Goal: Information Seeking & Learning: Learn about a topic

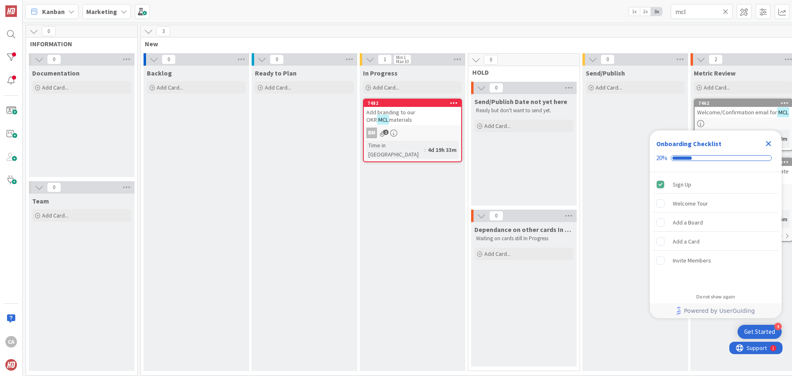
scroll to position [0, 355]
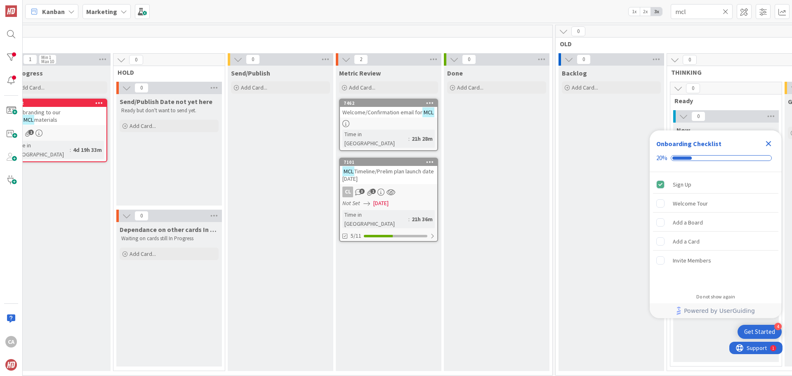
click at [723, 13] on icon at bounding box center [725, 11] width 6 height 7
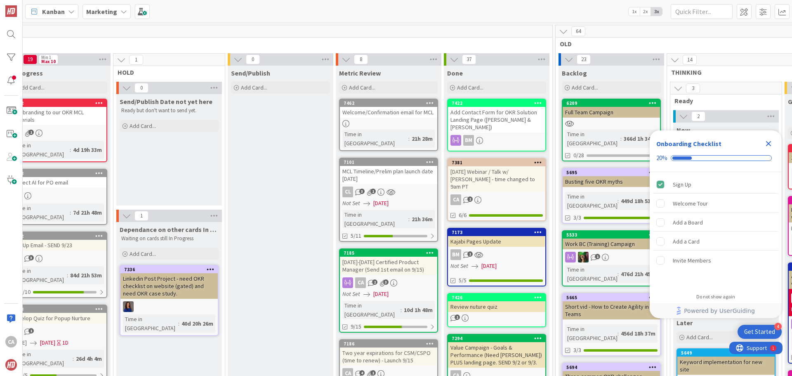
click at [401, 256] on div "[DATE]-[DATE] Certified Product Manager (Send 1st email on 9/15)" at bounding box center [388, 265] width 97 height 18
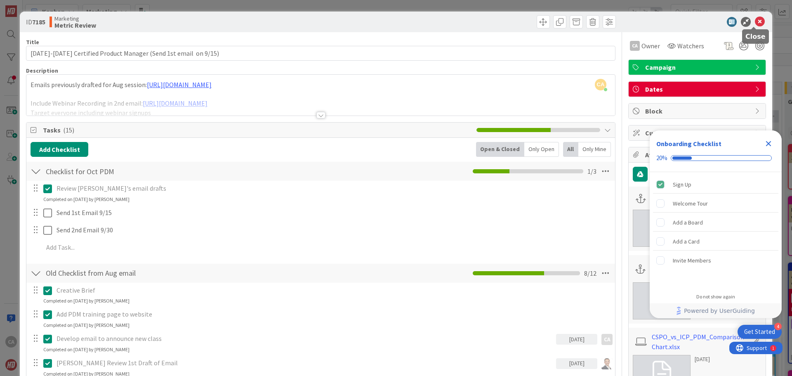
click at [754, 20] on icon at bounding box center [759, 22] width 10 height 10
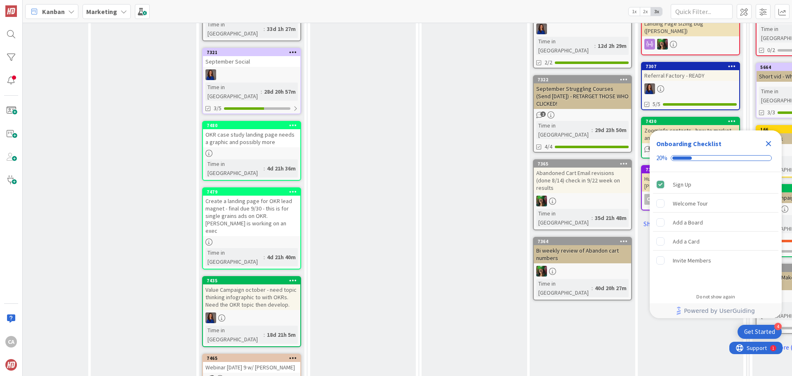
scroll to position [453, 161]
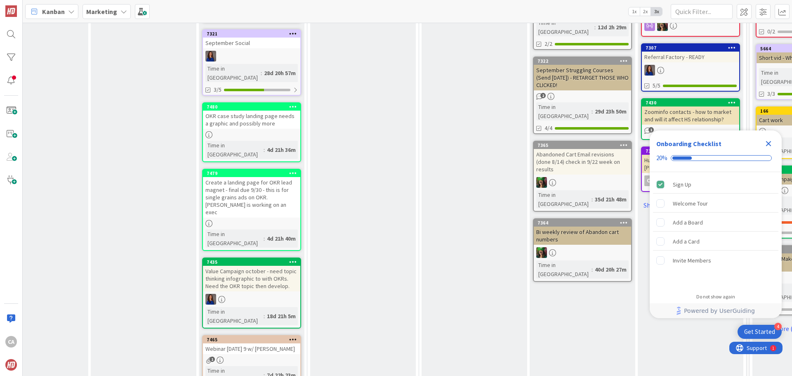
click at [255, 343] on div "Webinar [DATE] 9 w/ [PERSON_NAME]" at bounding box center [251, 348] width 97 height 11
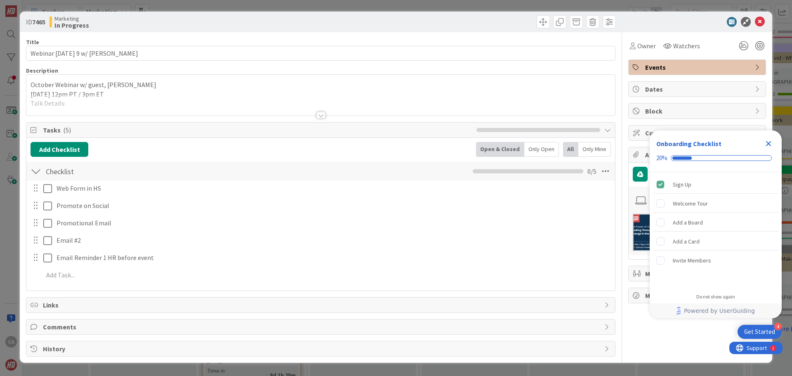
click at [319, 117] on div at bounding box center [320, 115] width 9 height 7
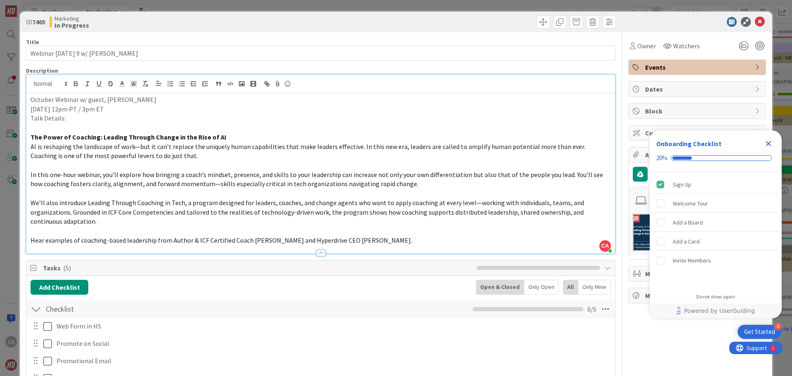
click at [387, 242] on p "Hear examples of coaching-based leadership from Author & ICF Certified Coach [P…" at bounding box center [321, 239] width 580 height 9
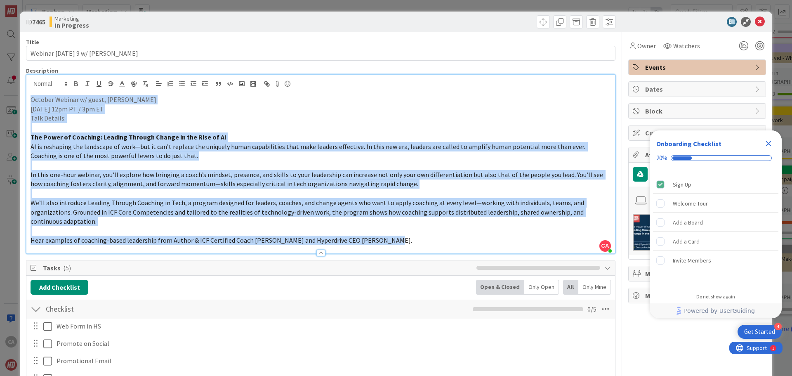
drag, startPoint x: 392, startPoint y: 242, endPoint x: 29, endPoint y: 100, distance: 390.2
click at [29, 100] on div "October Webinar w/ guest, [PERSON_NAME] [DATE] 12pm PT / 3pm ET Talk Details: T…" at bounding box center [320, 173] width 588 height 160
copy div "Loremip Dolorsi a/ conse, Adipi Elits Doeiusmo, Tem 6in 24ut LA / 5et DO Magn A…"
click at [345, 271] on span "Tasks ( 5 )" at bounding box center [257, 268] width 429 height 10
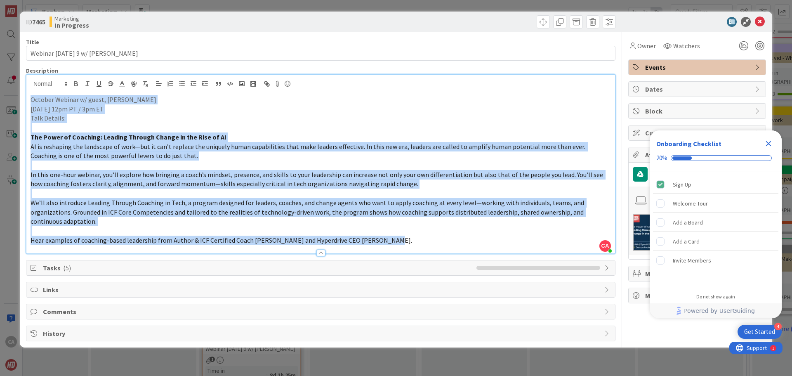
click at [411, 242] on p "Hear examples of coaching-based leadership from Author & ICF Certified Coach [P…" at bounding box center [321, 239] width 580 height 9
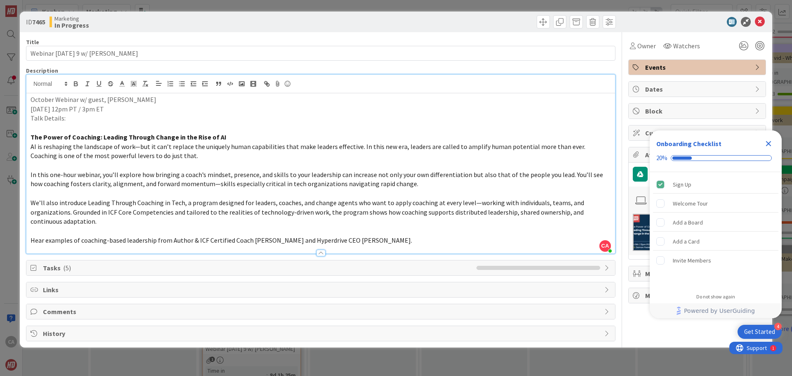
click at [766, 145] on icon "Close Checklist" at bounding box center [768, 143] width 5 height 5
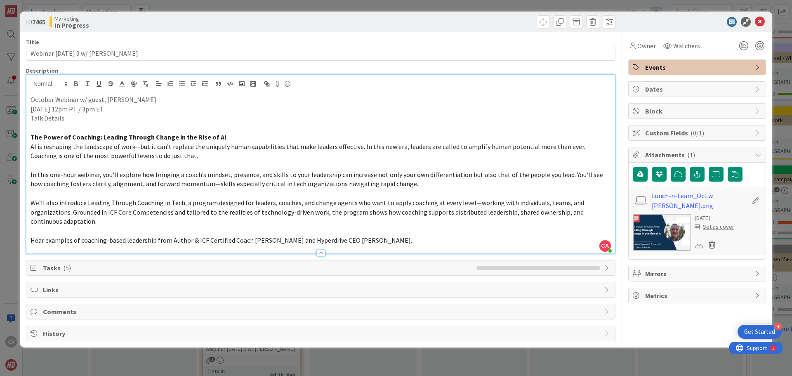
click at [698, 241] on icon at bounding box center [698, 243] width 7 height 7
click at [429, 271] on span "Tasks ( 5 )" at bounding box center [257, 268] width 429 height 10
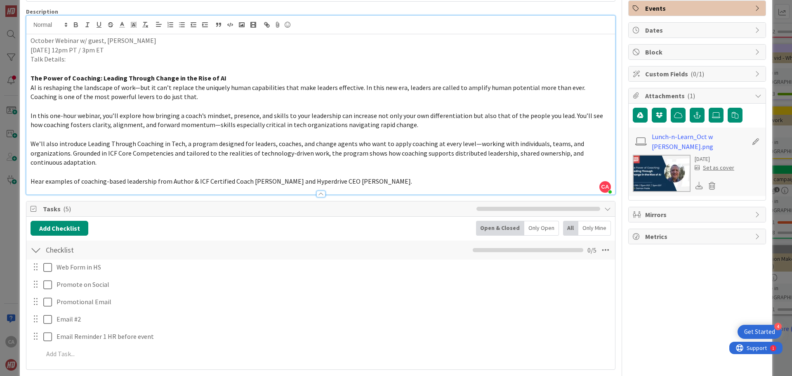
scroll to position [82, 0]
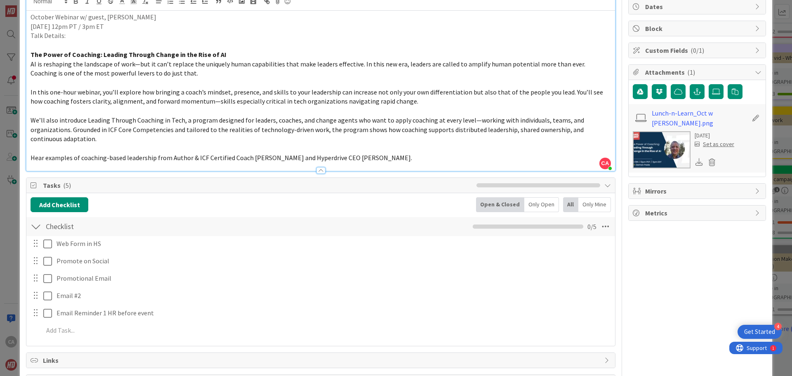
click at [390, 187] on span "Tasks ( 5 )" at bounding box center [257, 185] width 429 height 10
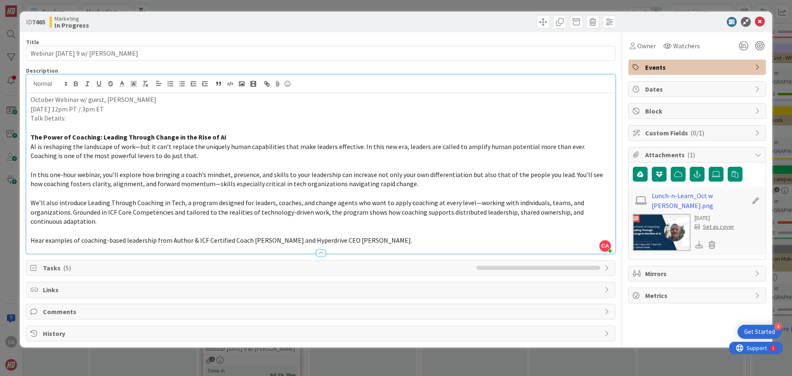
click at [201, 134] on strong "The Power of Coaching: Leading Through Change in the Rise of AI" at bounding box center [129, 137] width 196 height 8
drag, startPoint x: 221, startPoint y: 137, endPoint x: 31, endPoint y: 138, distance: 190.1
click at [31, 138] on p "The Power of Coaching: Leading Through Change in the Rise of AI" at bounding box center [321, 136] width 580 height 9
copy strong "The Power of Coaching: Leading Through Change in the Rise of AI"
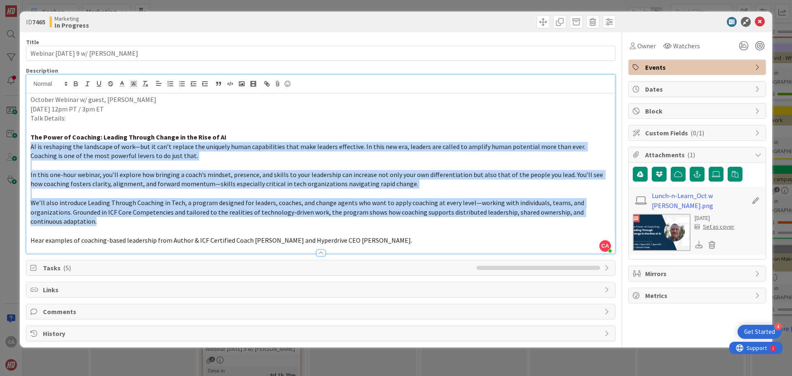
drag, startPoint x: 65, startPoint y: 222, endPoint x: 30, endPoint y: 150, distance: 80.6
click at [30, 150] on div "October Webinar w/ guest, [PERSON_NAME] [DATE] 12pm PT / 3pm ET Talk Details: T…" at bounding box center [320, 173] width 588 height 160
copy div "LO ip dolorsita con adipiscin el sedd—eiu te inc’u laboree dol magnaali enima m…"
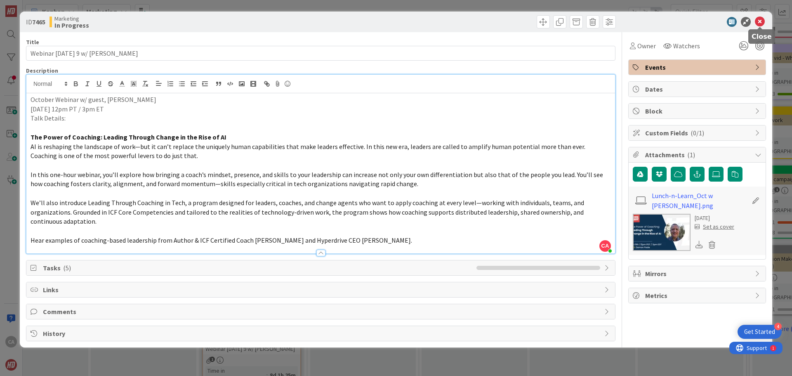
click at [759, 22] on icon at bounding box center [759, 22] width 10 height 10
